Goal: Navigation & Orientation: Find specific page/section

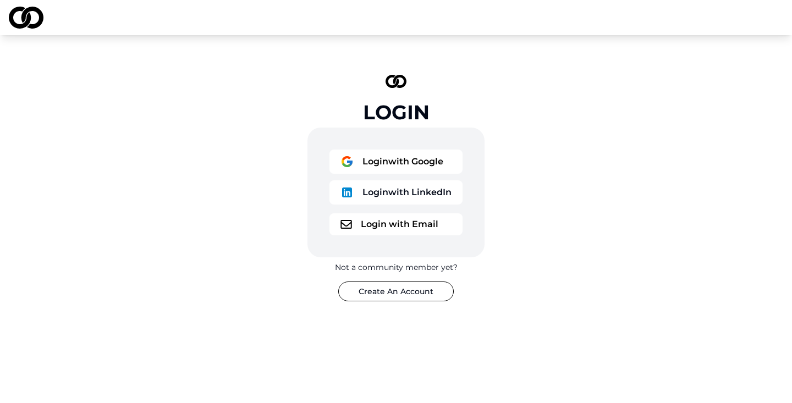
click at [382, 231] on button "Login with Email" at bounding box center [396, 224] width 133 height 22
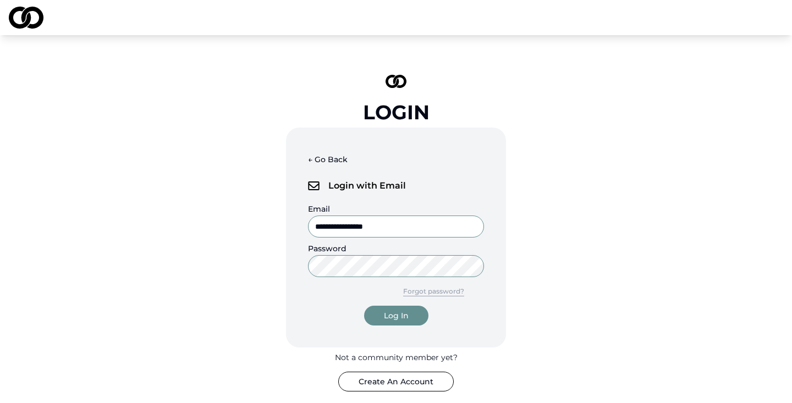
type input "**********"
click at [390, 311] on div "Log In" at bounding box center [396, 315] width 25 height 11
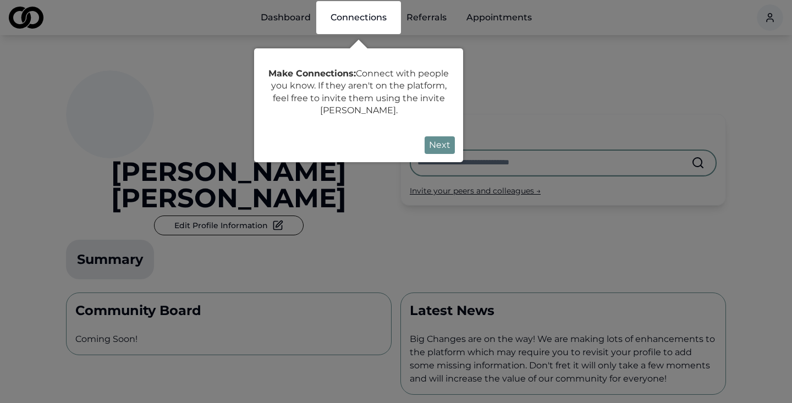
click at [433, 145] on button "Next" at bounding box center [440, 145] width 30 height 18
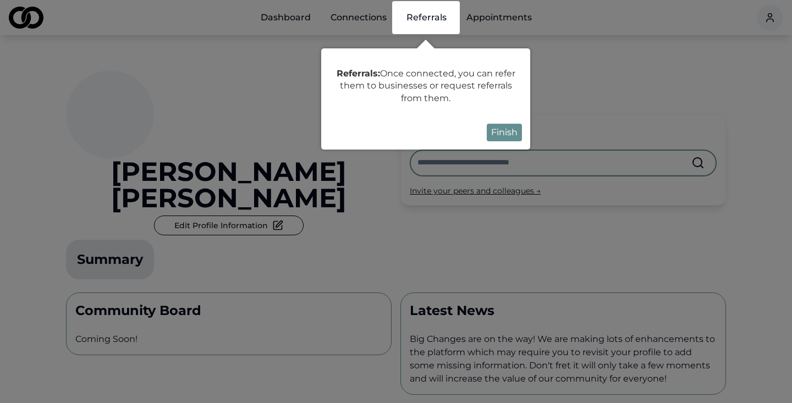
click at [505, 135] on button "Finish" at bounding box center [504, 133] width 35 height 18
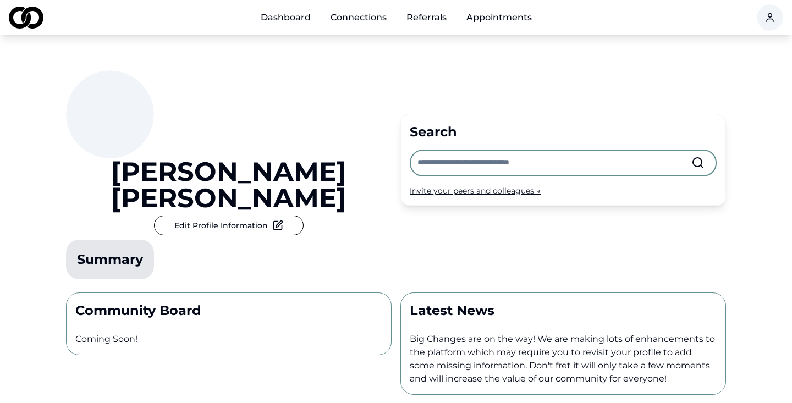
click at [292, 18] on link "Dashboard" at bounding box center [286, 18] width 68 height 22
click at [501, 19] on link "Appointments" at bounding box center [499, 18] width 83 height 22
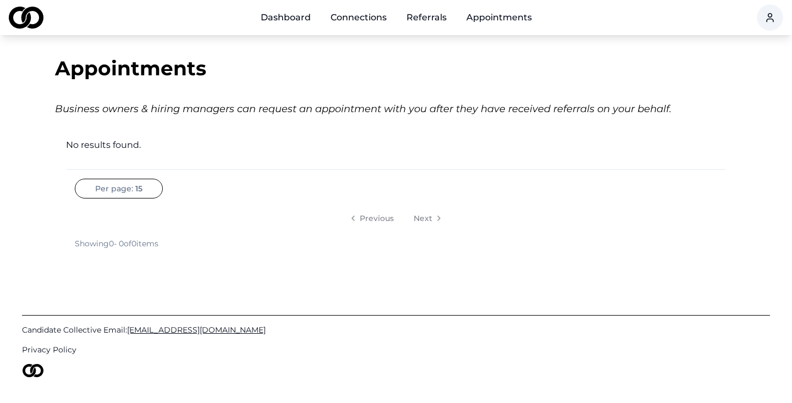
click at [365, 21] on link "Connections" at bounding box center [359, 18] width 74 height 22
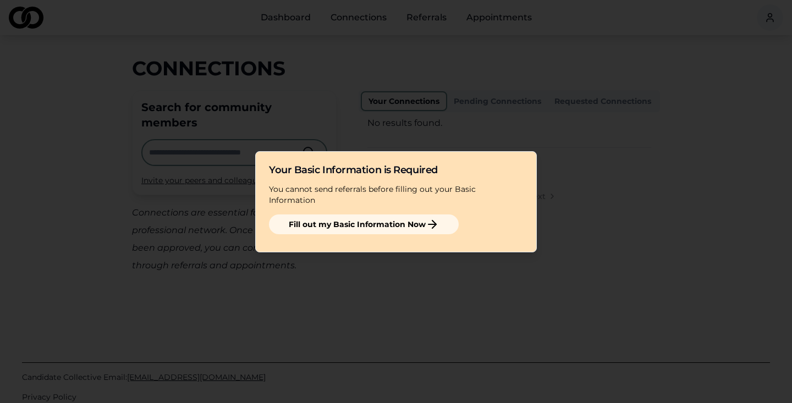
click at [574, 102] on div at bounding box center [396, 201] width 792 height 403
